Goal: Find specific page/section: Find specific page/section

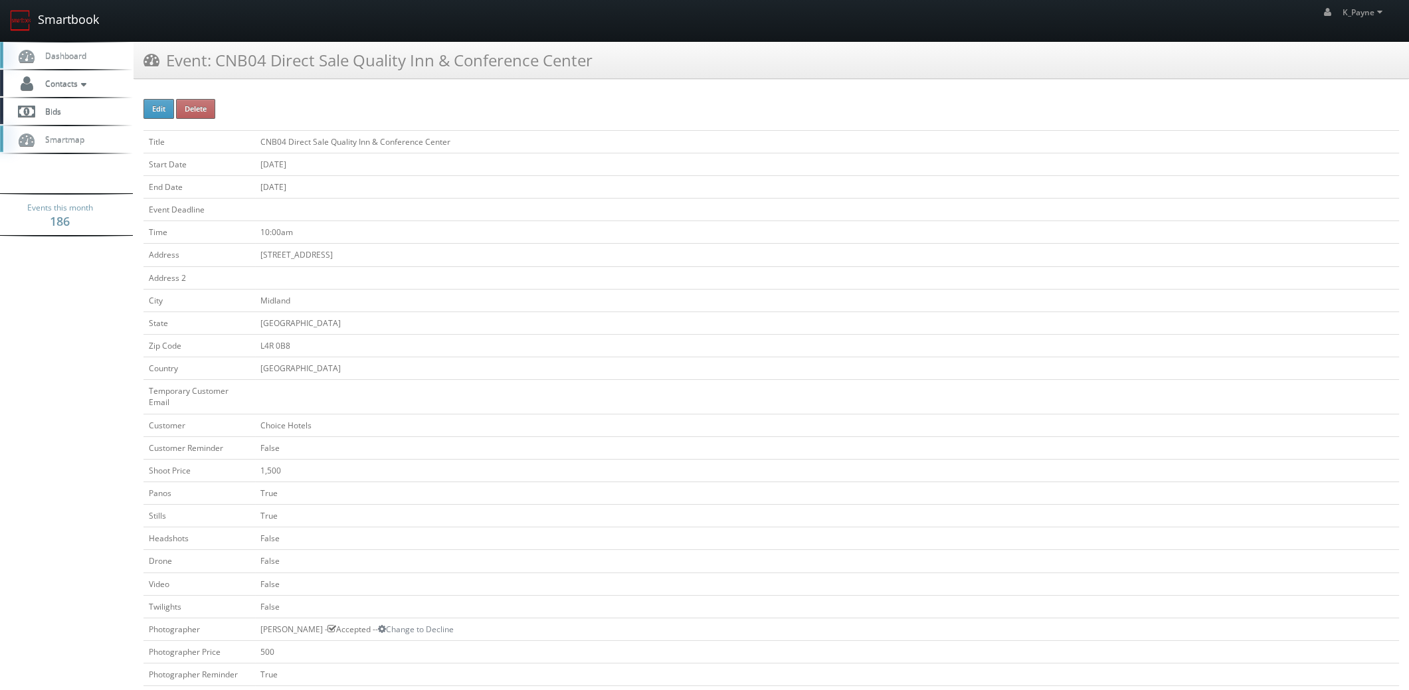
click at [59, 23] on link "Smartbook" at bounding box center [54, 20] width 109 height 41
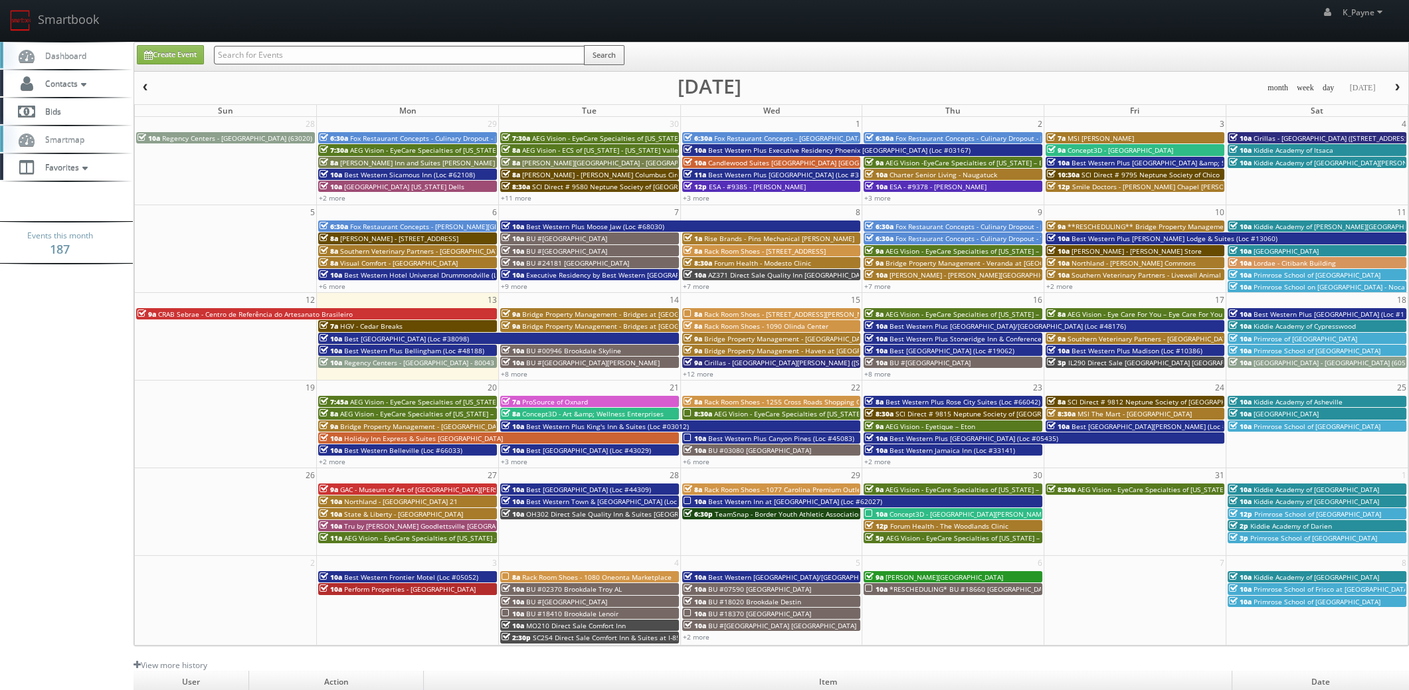
click at [288, 56] on input "text" at bounding box center [399, 55] width 371 height 19
type input "120 prince"
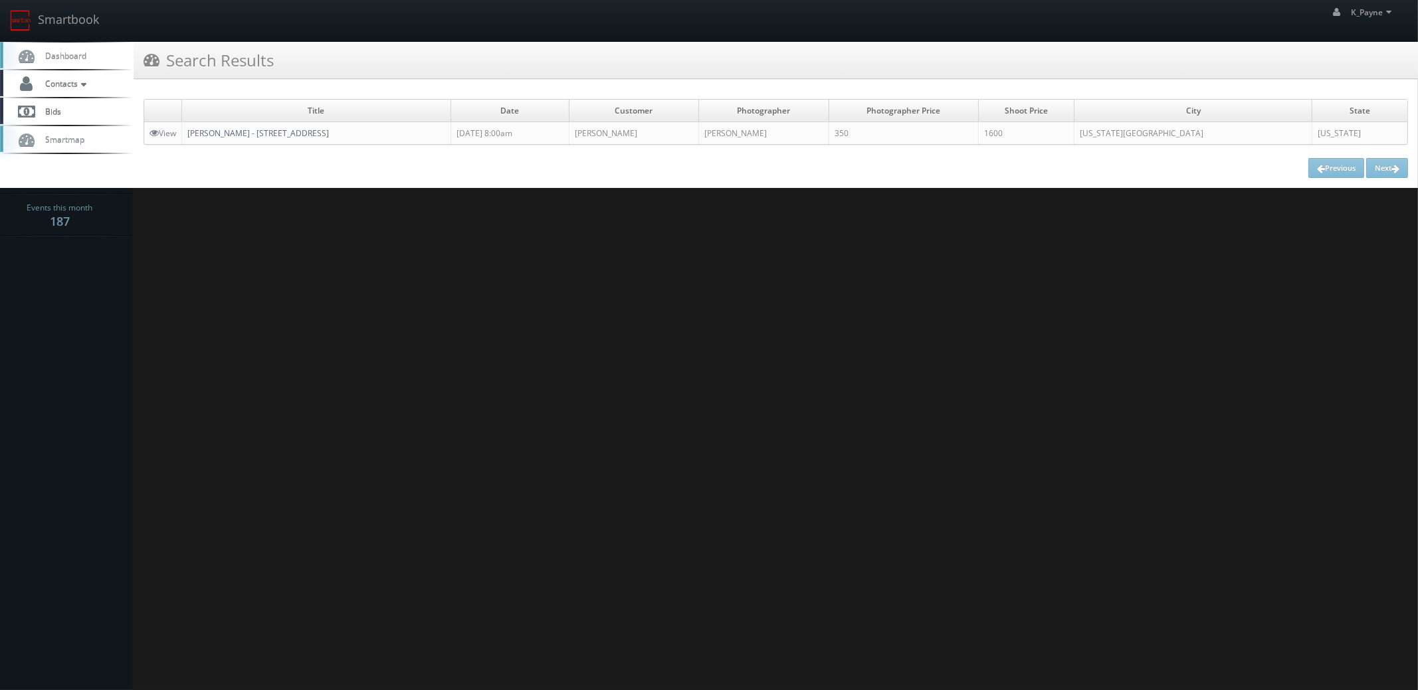
click at [229, 134] on link "EStee Lauder - 120 Prince St" at bounding box center [258, 133] width 142 height 11
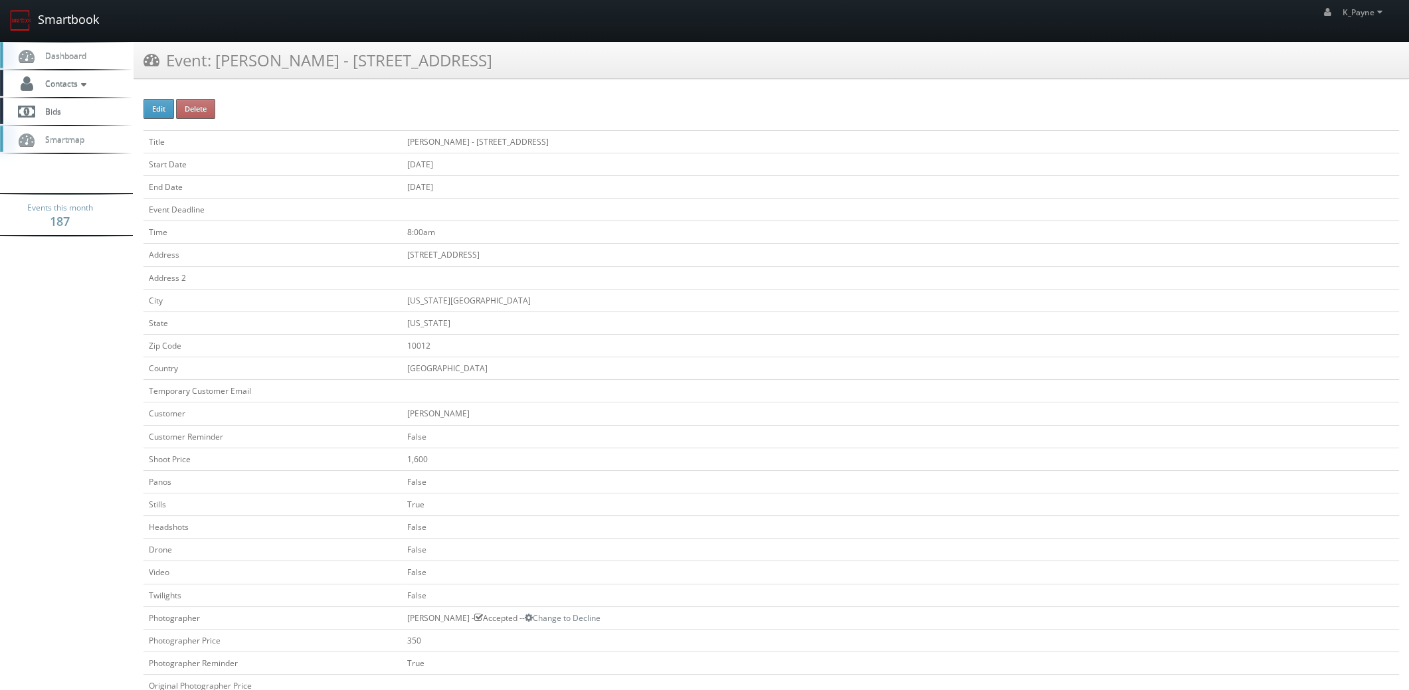
click at [38, 17] on link "Smartbook" at bounding box center [54, 20] width 109 height 41
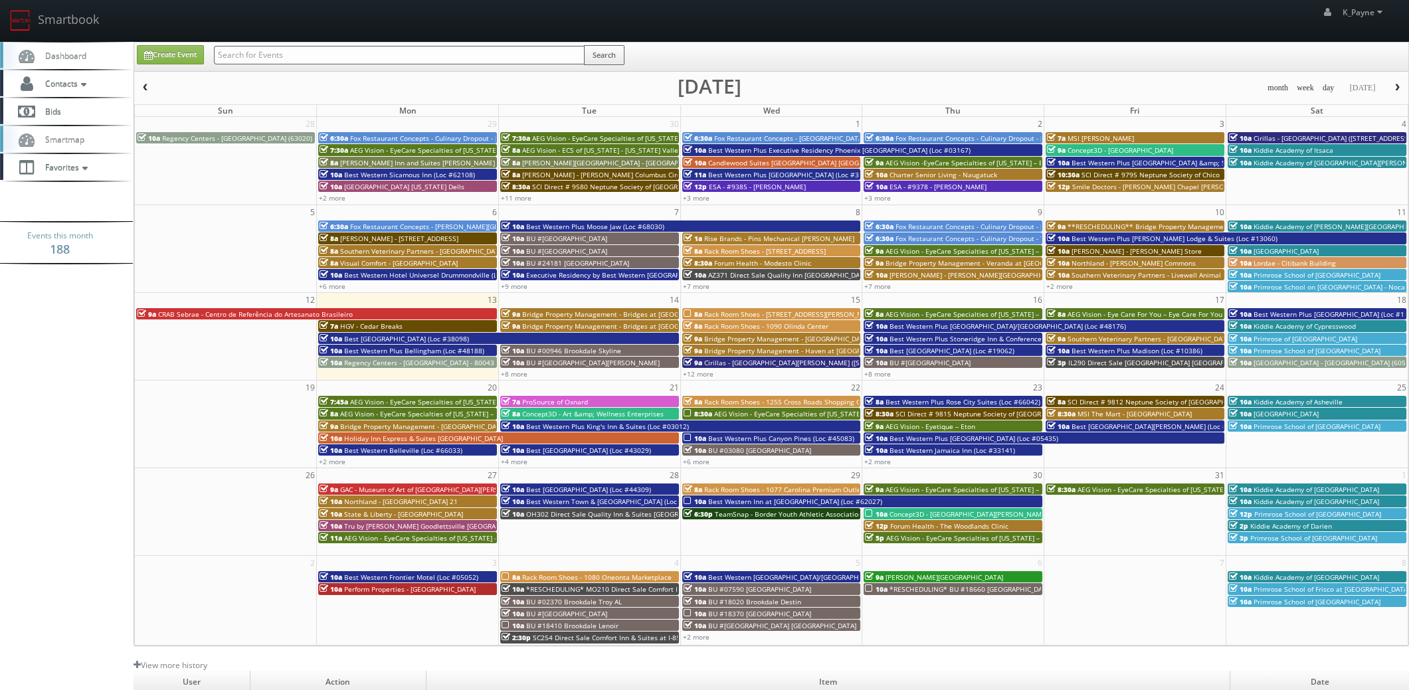
click at [243, 55] on input "text" at bounding box center [399, 55] width 371 height 19
type input "va873"
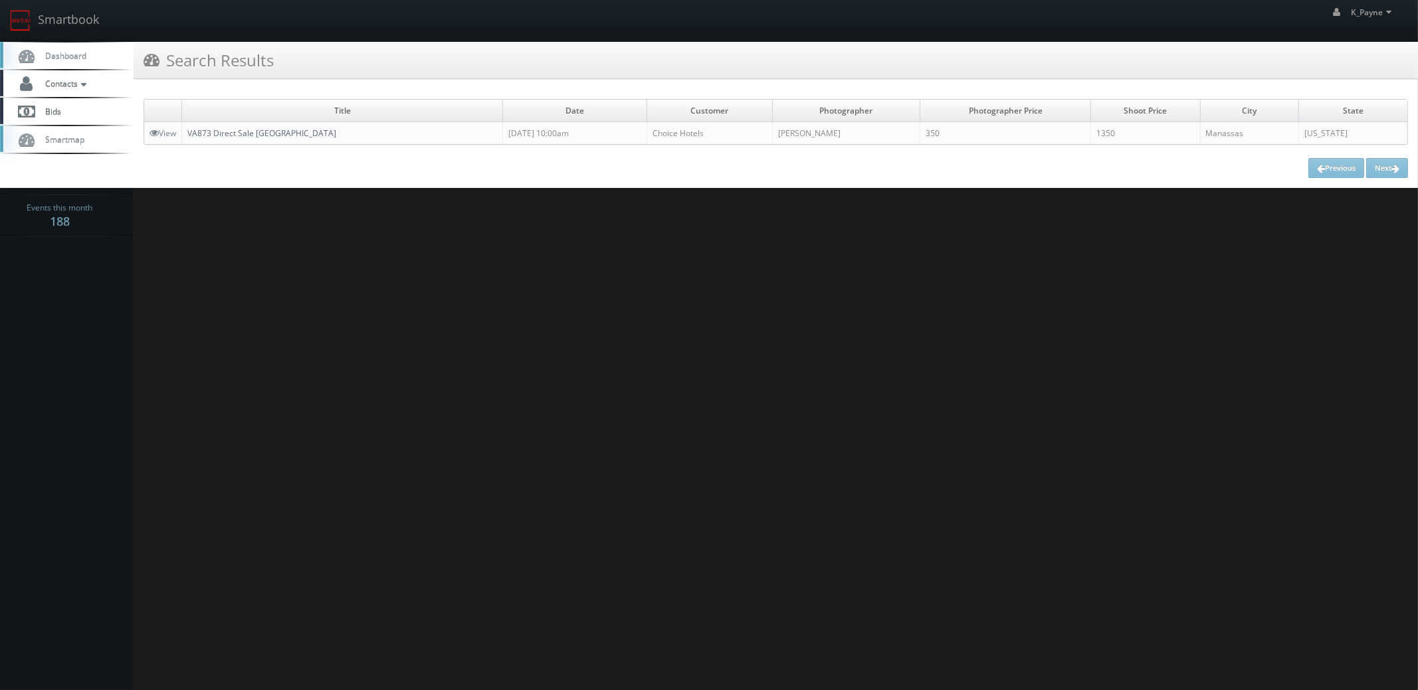
drag, startPoint x: 288, startPoint y: 135, endPoint x: 336, endPoint y: 142, distance: 48.4
click at [289, 134] on link "VA873 Direct Sale [GEOGRAPHIC_DATA]" at bounding box center [261, 133] width 149 height 11
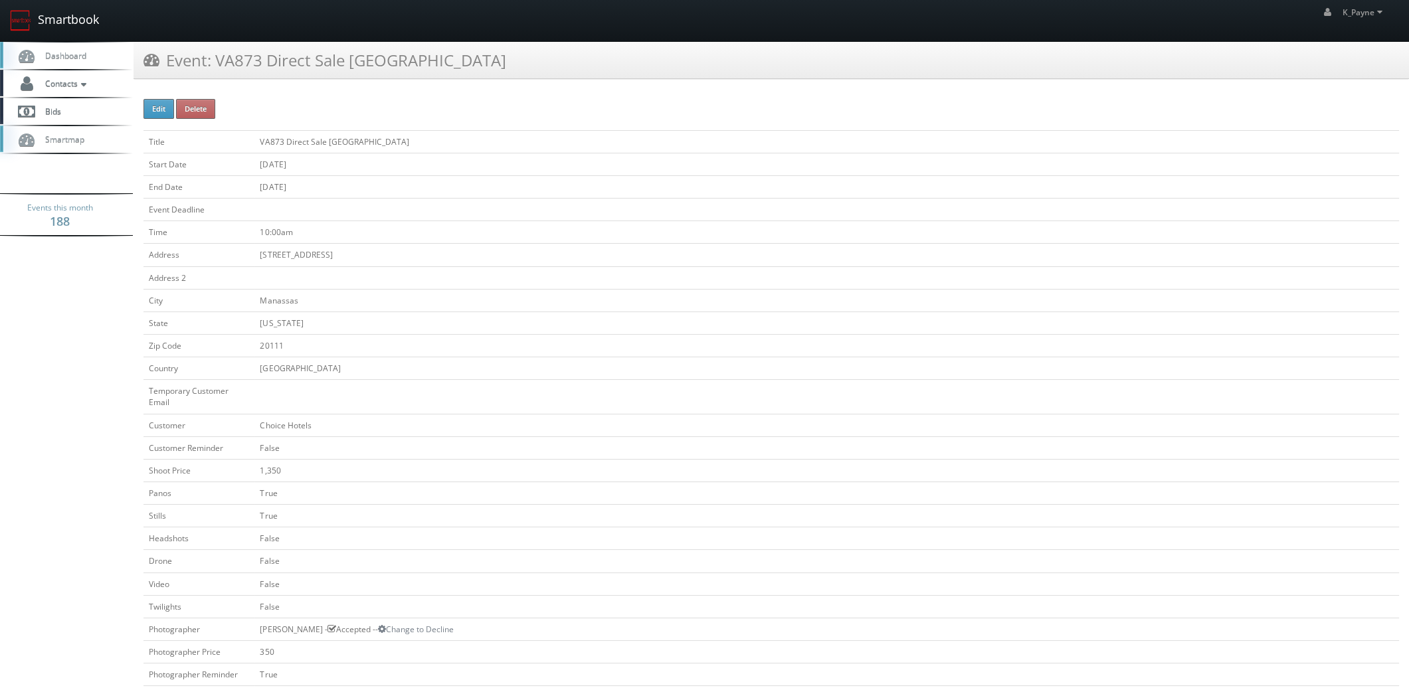
click at [43, 10] on link "Smartbook" at bounding box center [54, 20] width 109 height 41
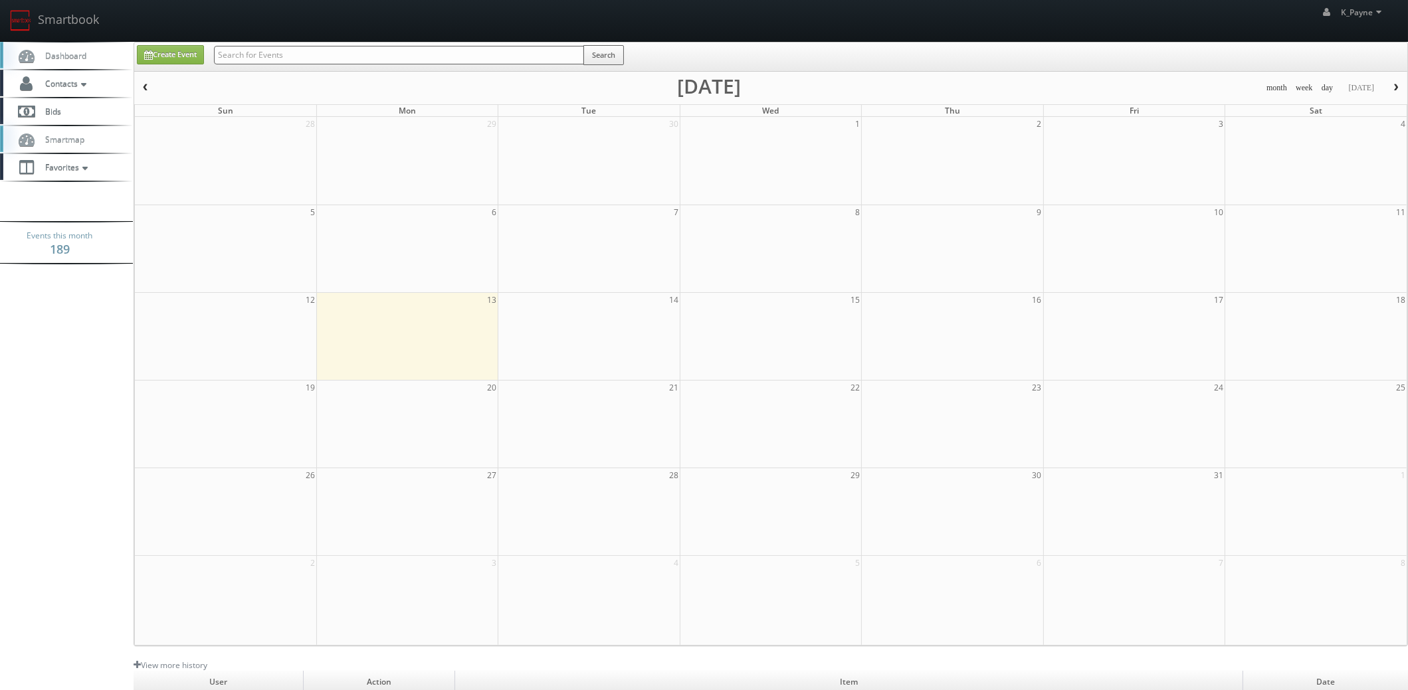
drag, startPoint x: 0, startPoint y: 0, endPoint x: 259, endPoint y: 59, distance: 265.8
click at [259, 59] on input "text" at bounding box center [399, 55] width 370 height 19
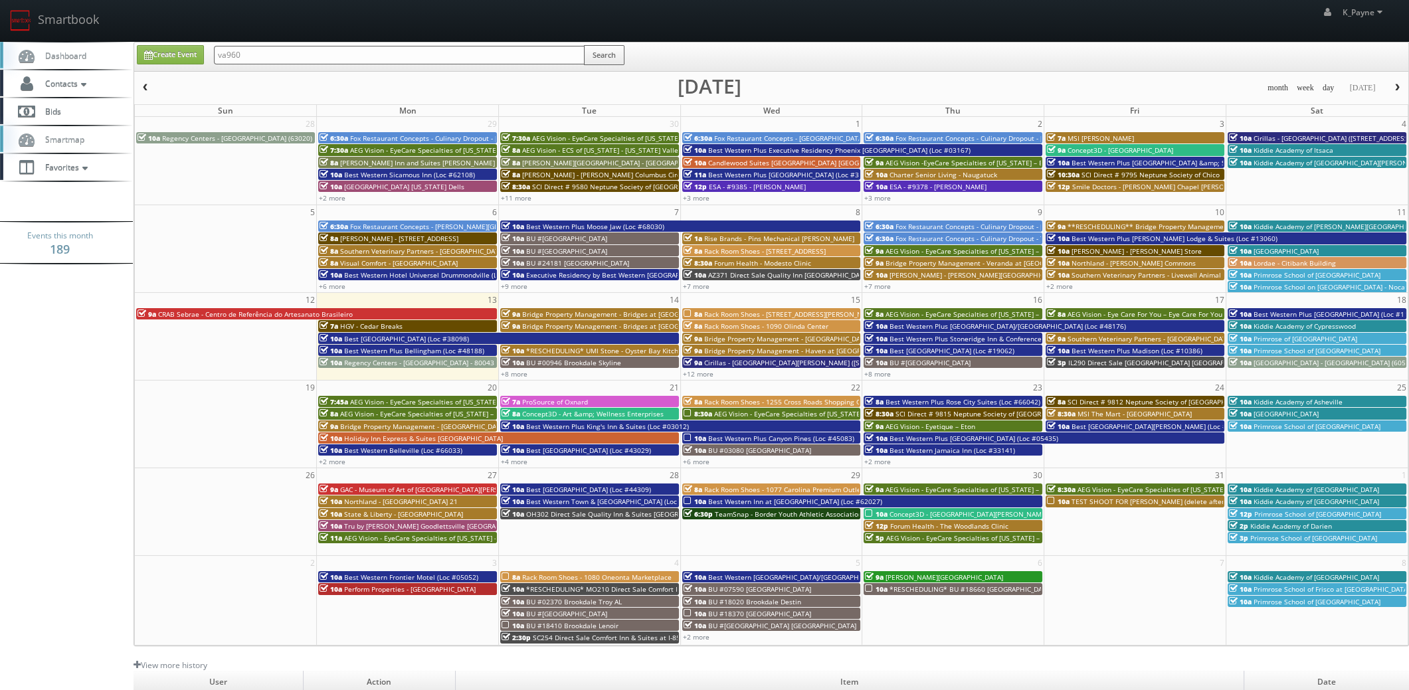
type input "va960"
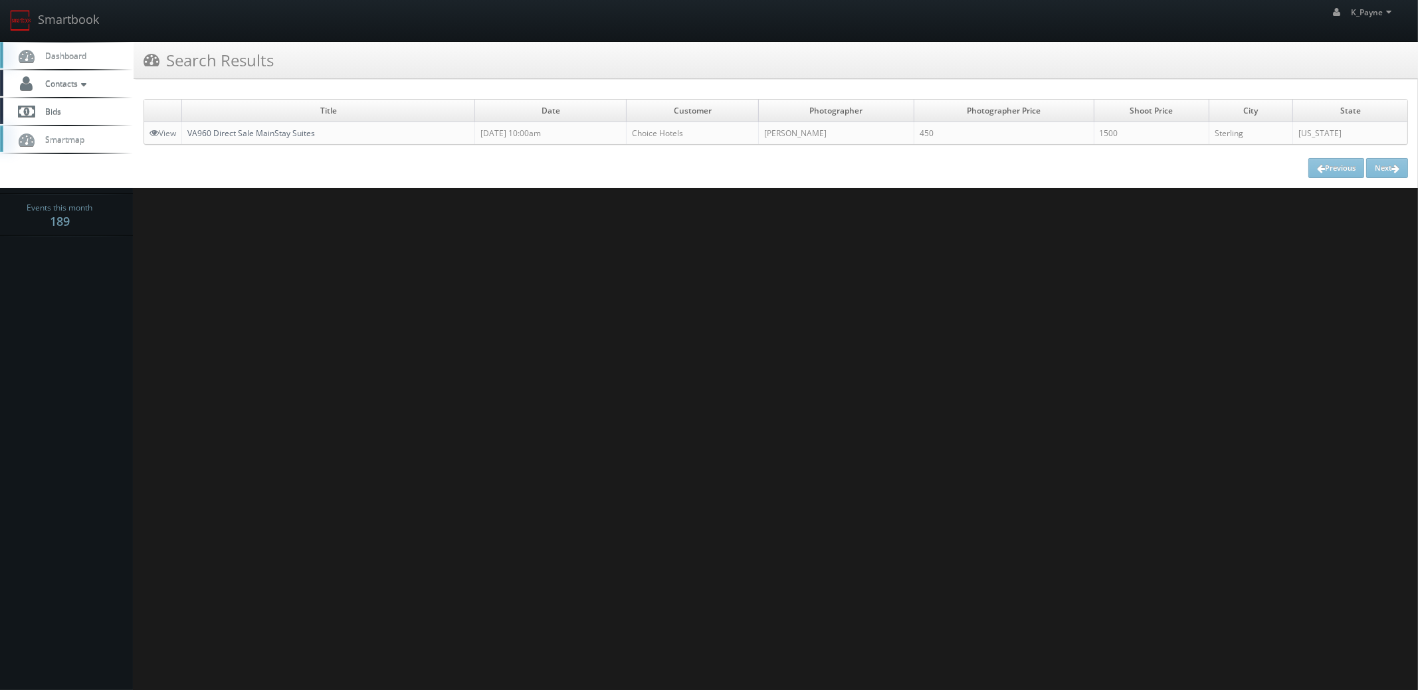
click at [284, 132] on link "VA960 Direct Sale MainStay Suites" at bounding box center [251, 133] width 128 height 11
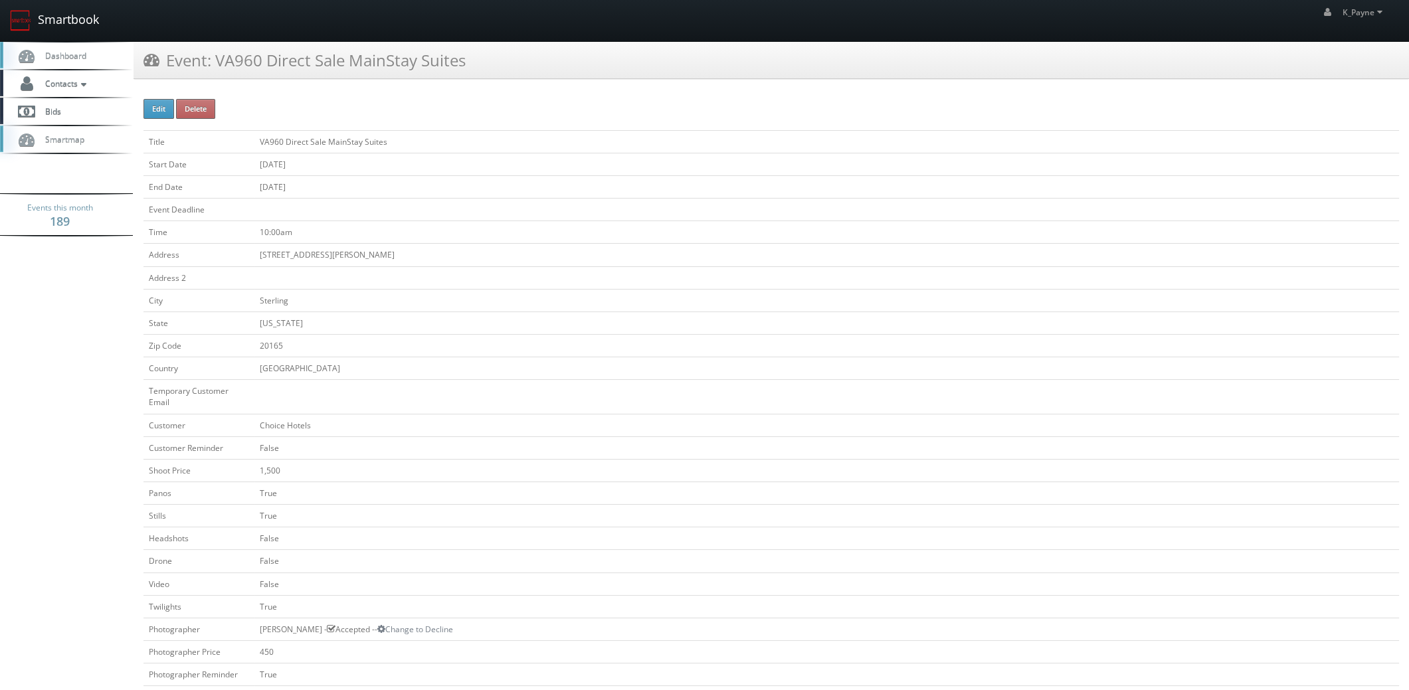
click at [65, 19] on link "Smartbook" at bounding box center [54, 20] width 109 height 41
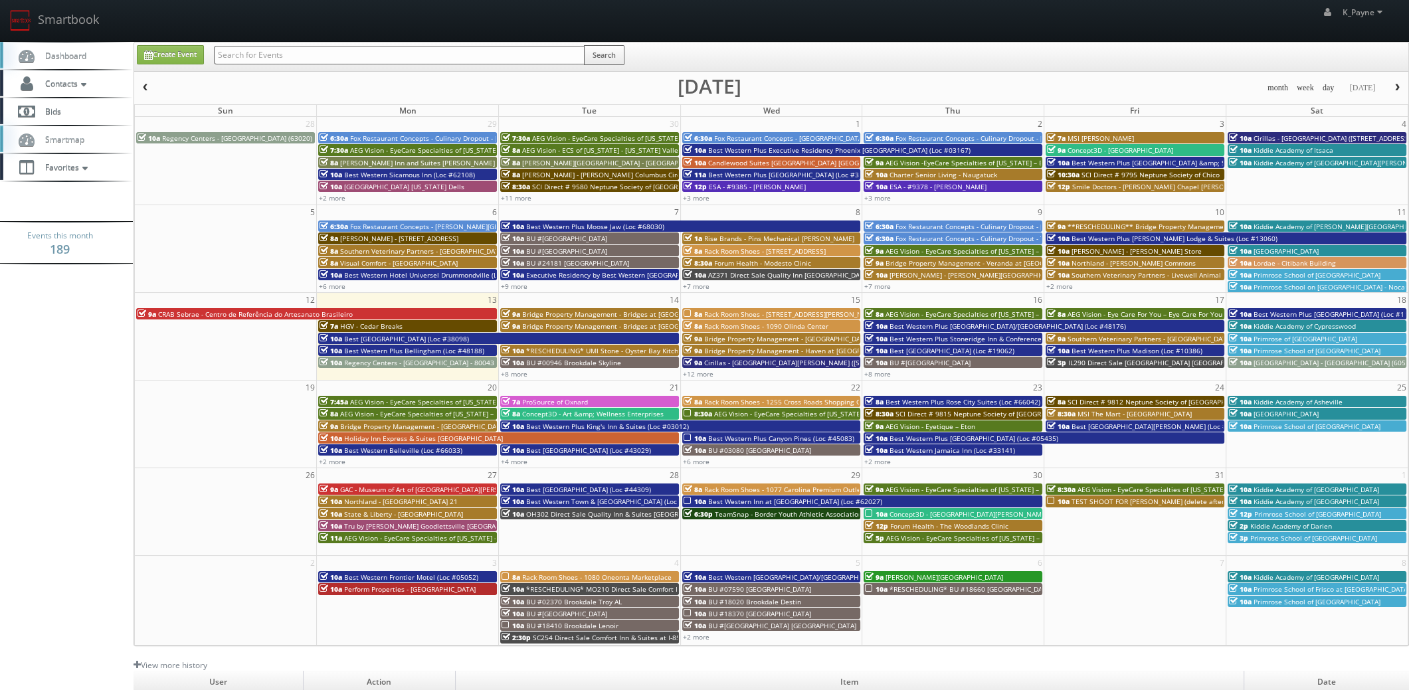
click at [326, 64] on div "Search" at bounding box center [419, 58] width 411 height 26
click at [326, 60] on input "text" at bounding box center [399, 55] width 371 height 19
type input "fl731"
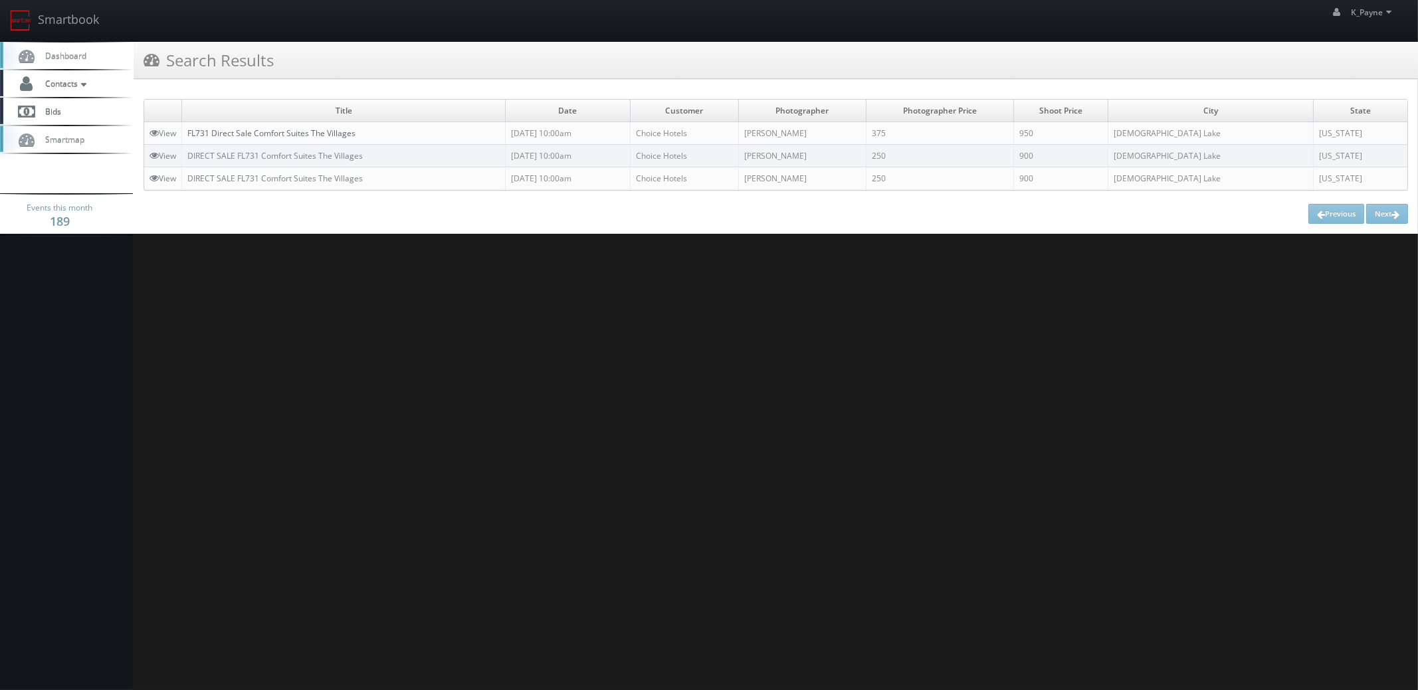
click at [276, 134] on link "FL731 Direct Sale Comfort Suites The Villages" at bounding box center [271, 133] width 168 height 11
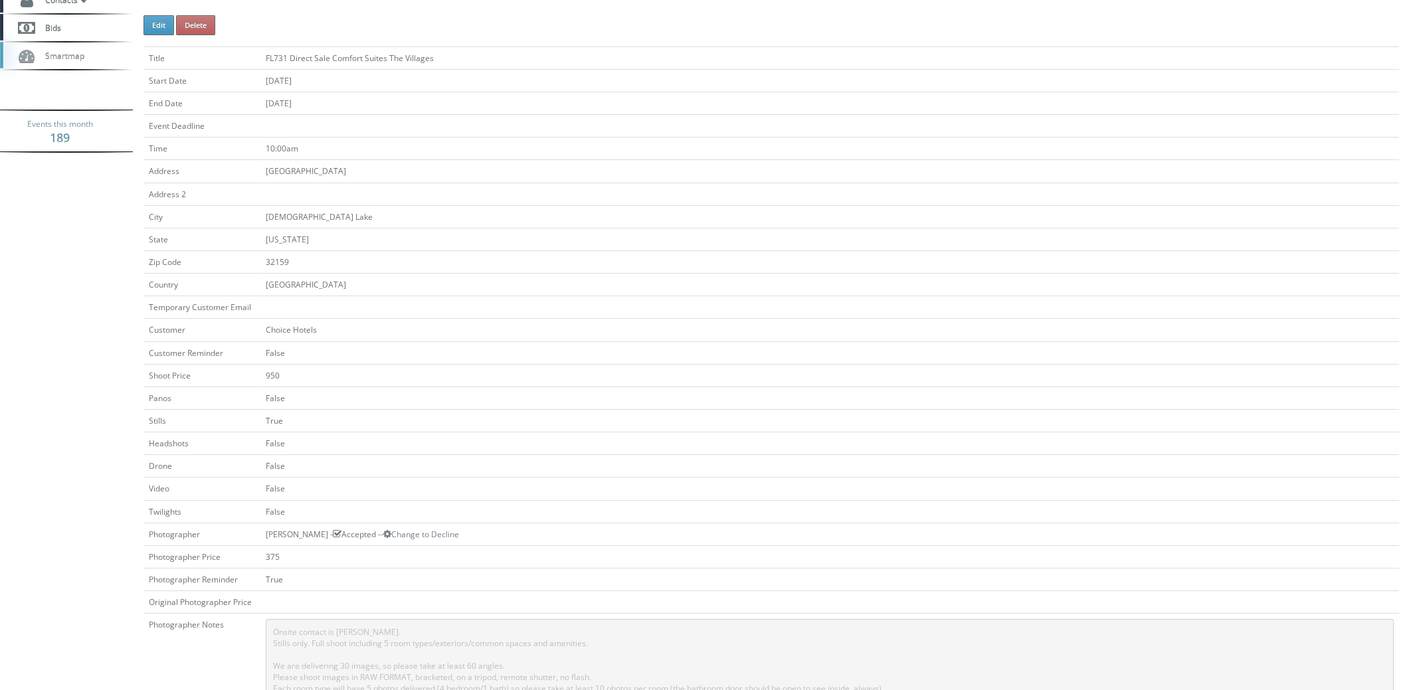
scroll to position [332, 0]
